Goal: Task Accomplishment & Management: Use online tool/utility

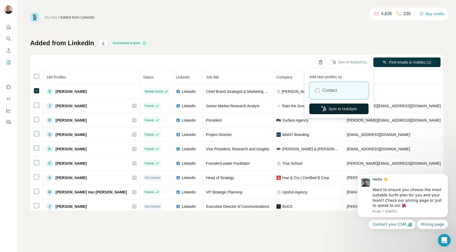
click at [335, 106] on button "Sync to HubSpot" at bounding box center [338, 109] width 59 height 11
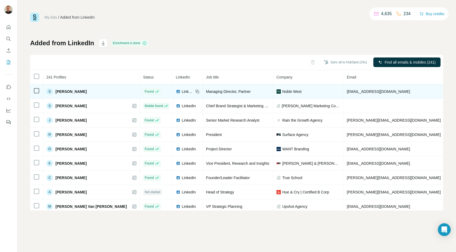
click at [34, 92] on icon at bounding box center [36, 91] width 6 height 6
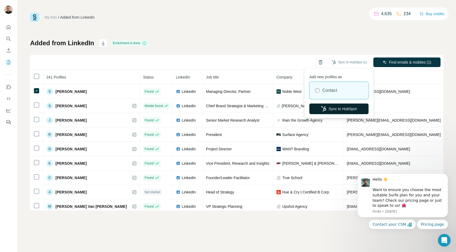
click at [342, 107] on button "Sync to HubSpot" at bounding box center [338, 109] width 59 height 11
